Goal: Task Accomplishment & Management: Use online tool/utility

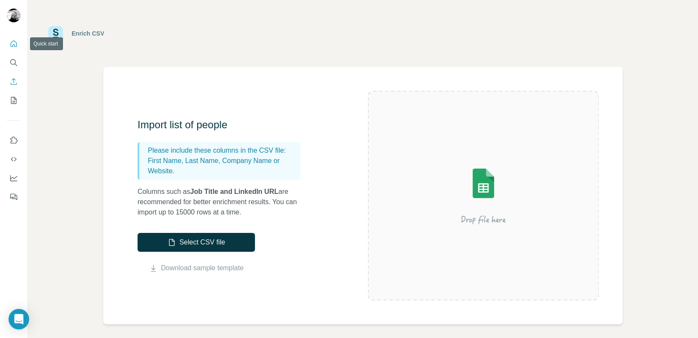
click at [12, 44] on icon "Quick start" at bounding box center [13, 43] width 9 height 9
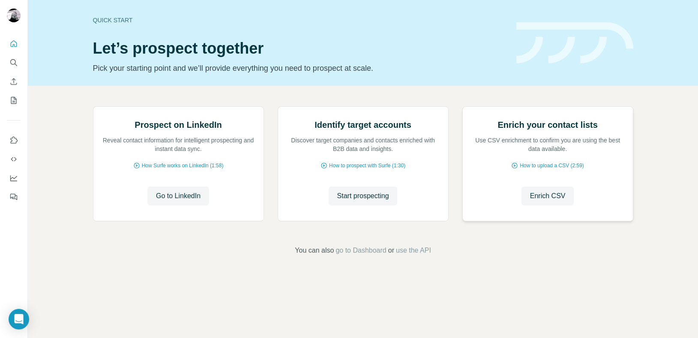
scroll to position [32, 0]
click at [544, 201] on span "Enrich CSV" at bounding box center [548, 196] width 36 height 10
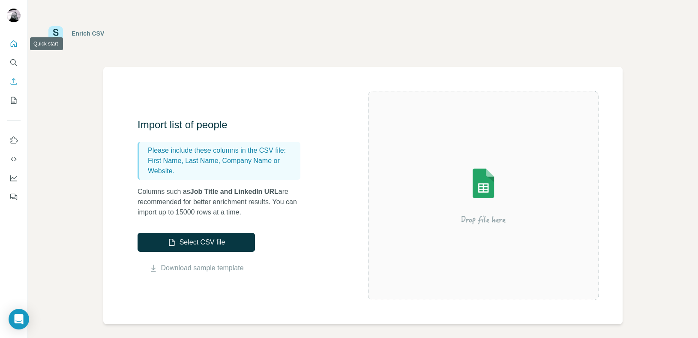
click at [13, 42] on icon "Quick start" at bounding box center [13, 43] width 9 height 9
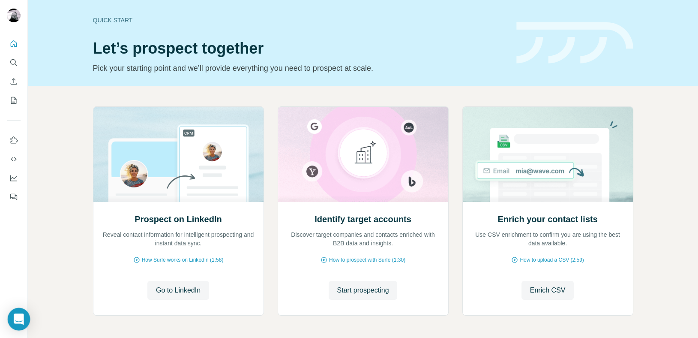
click at [21, 317] on icon "Open Intercom Messenger" at bounding box center [19, 318] width 10 height 11
click at [12, 137] on icon "Use Surfe on LinkedIn" at bounding box center [14, 139] width 7 height 7
click at [14, 42] on icon "Quick start" at bounding box center [13, 43] width 9 height 9
click at [15, 196] on icon "Feedback" at bounding box center [12, 196] width 5 height 5
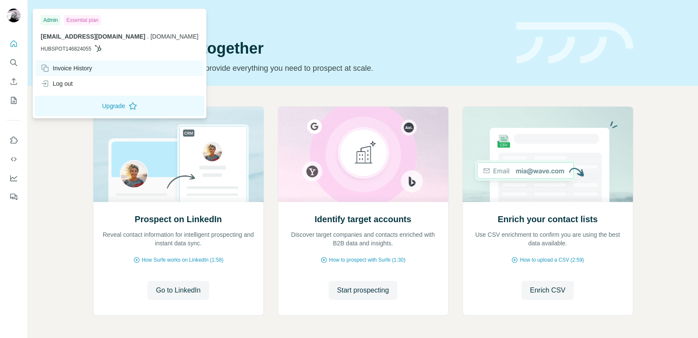
click at [88, 68] on div "Invoice History" at bounding box center [66, 68] width 51 height 9
click at [45, 66] on icon at bounding box center [45, 68] width 9 height 9
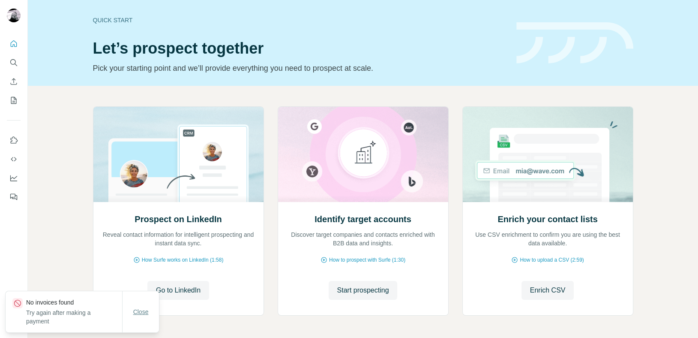
click at [143, 312] on span "Close" at bounding box center [140, 311] width 15 height 9
